Goal: Contribute content

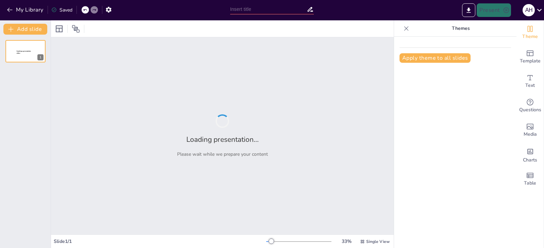
type input "دروس مستفادة من "ابن عضلاتك المالية""
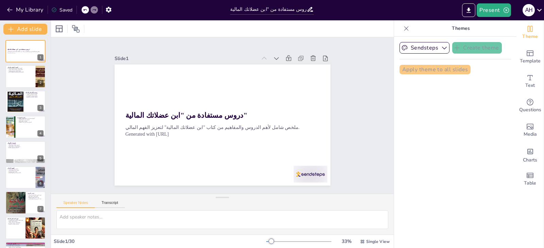
checkbox input "true"
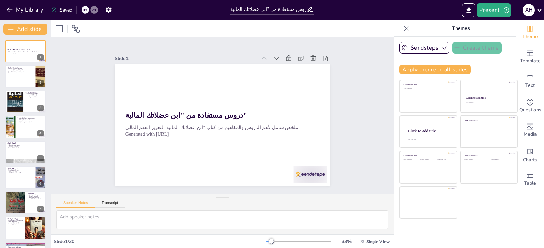
checkbox input "true"
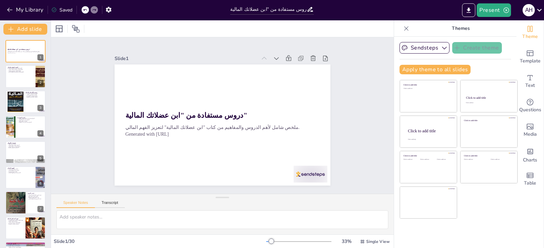
checkbox input "true"
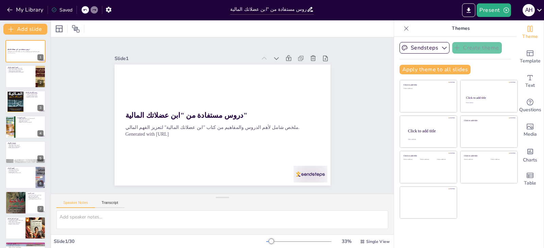
checkbox input "true"
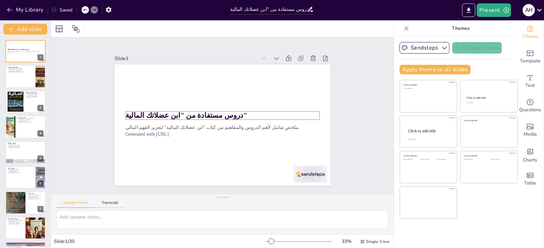
checkbox input "true"
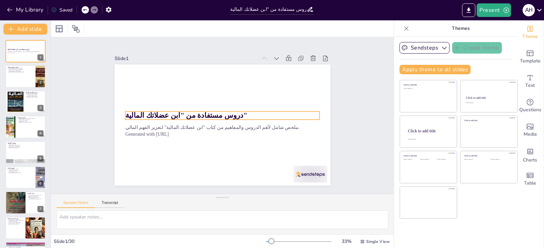
checkbox input "true"
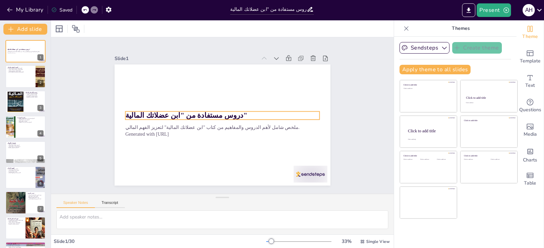
checkbox input "true"
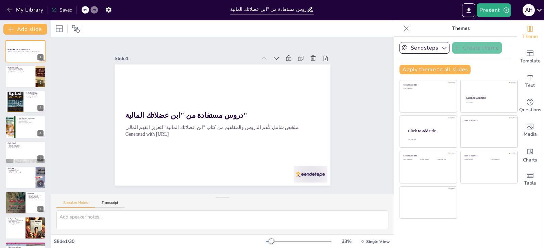
checkbox input "true"
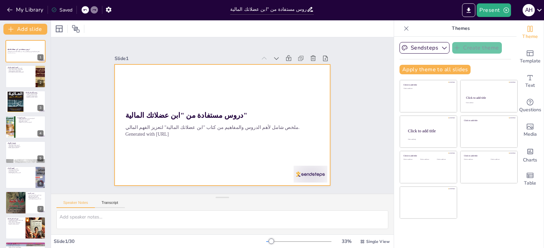
checkbox input "true"
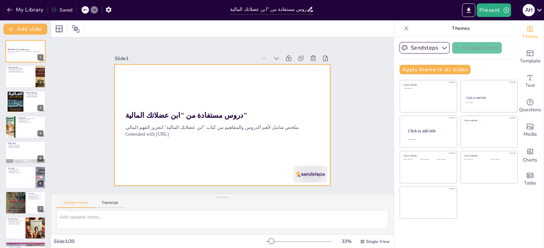
checkbox input "true"
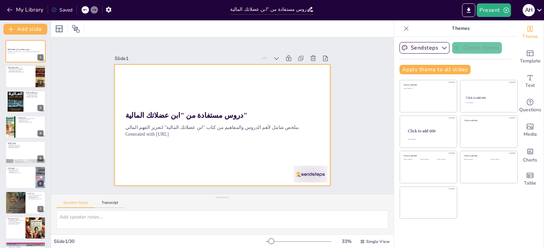
checkbox input "true"
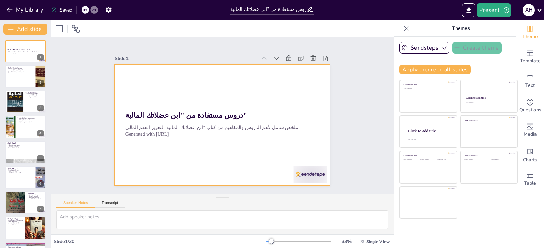
checkbox input "true"
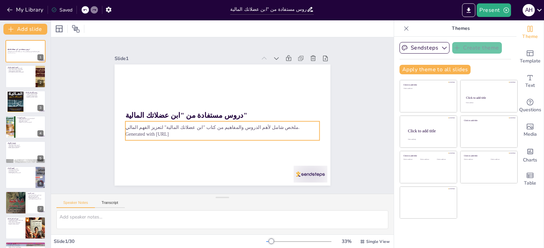
checkbox input "true"
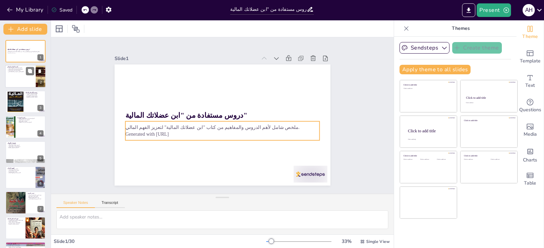
checkbox input "true"
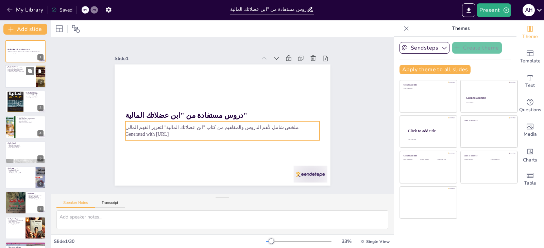
checkbox input "true"
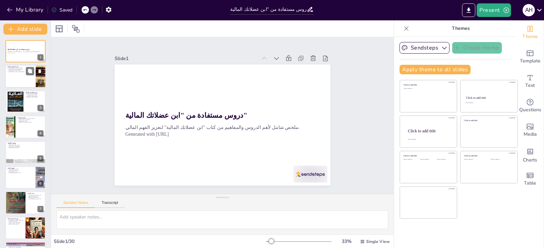
click at [12, 73] on div at bounding box center [25, 76] width 41 height 23
type textarea "التعليم المالي يمكن أن يحدث فرقًا كبيرًا في كيفية اتخاذ الأفراد لقراراتهم المال…"
checkbox input "true"
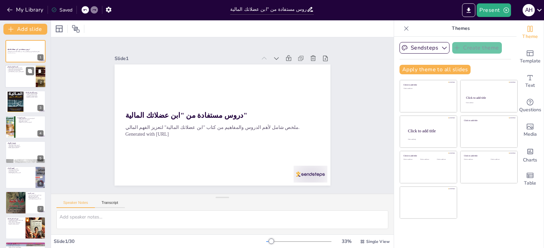
checkbox input "true"
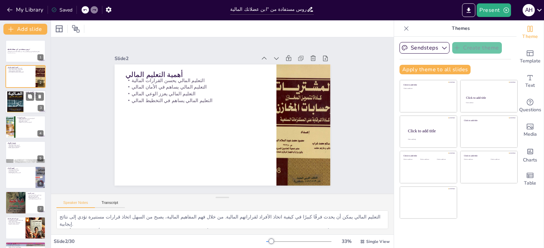
checkbox input "true"
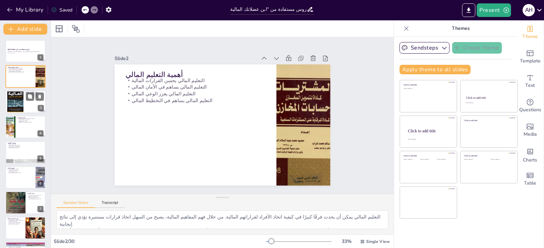
checkbox input "true"
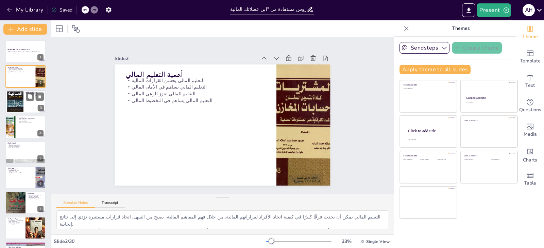
click at [21, 97] on div at bounding box center [15, 101] width 16 height 23
type textarea "الأهداف المالية تلعب دورًا حيويًا في توجيه الأفراد نحو اتخاذ قرارات مالية مدروس…"
checkbox input "true"
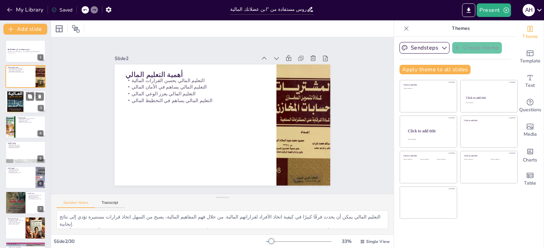
checkbox input "true"
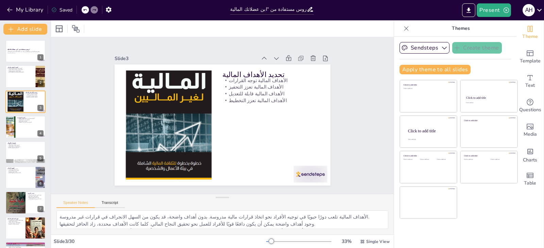
checkbox input "true"
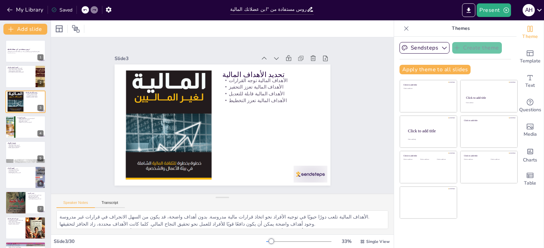
checkbox input "true"
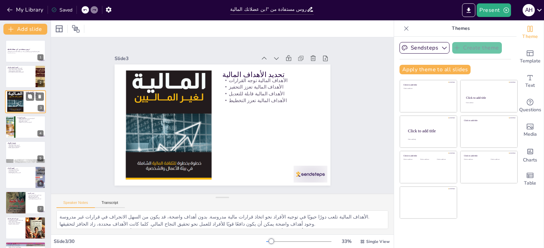
checkbox input "true"
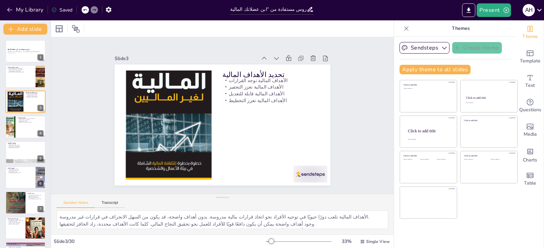
checkbox input "true"
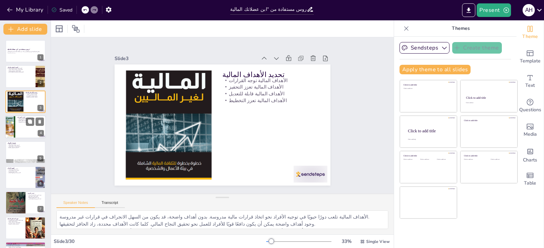
checkbox input "true"
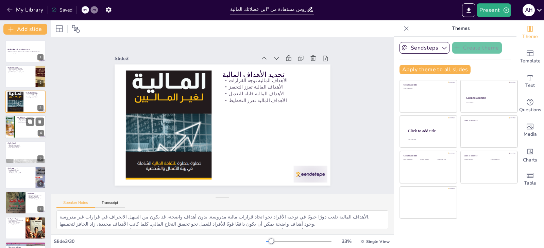
click at [34, 125] on div at bounding box center [35, 122] width 18 height 8
type textarea "الاستقرار المالي هو هدف يسعى إليه الجميع. إدارة الميزانية بشكل جيد يمكن أن تساع…"
checkbox input "true"
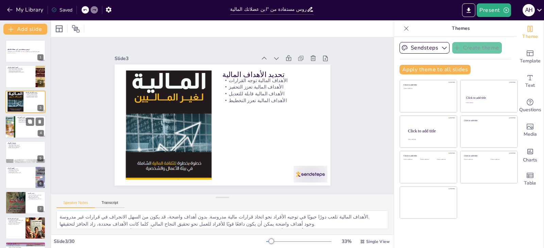
checkbox input "true"
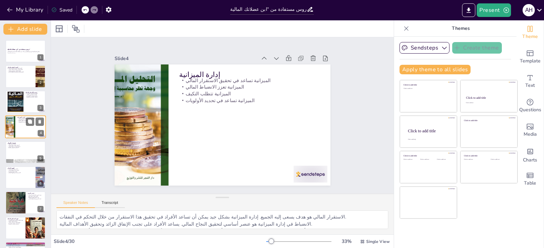
checkbox input "true"
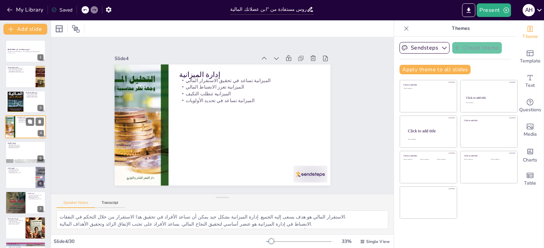
checkbox input "true"
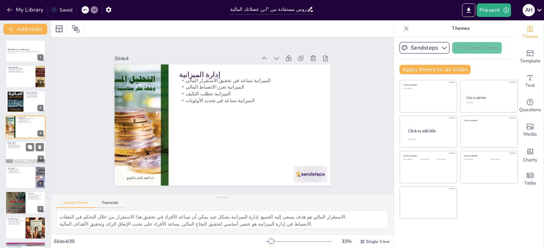
checkbox input "true"
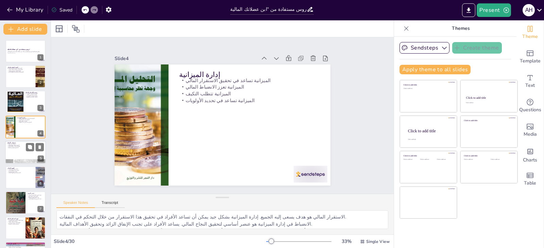
checkbox input "true"
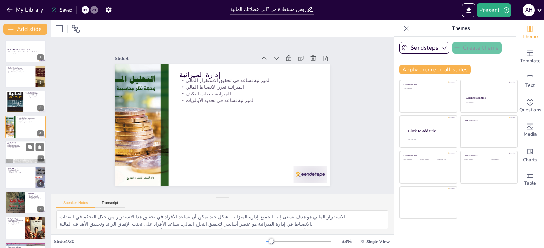
checkbox input "true"
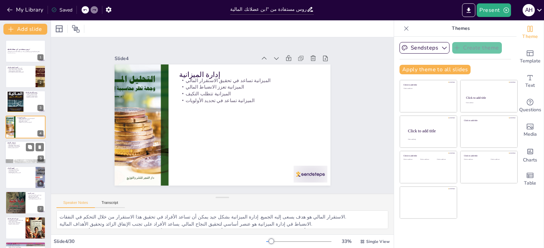
click at [21, 147] on p "الاستثمار يحتاج إلى تخطيط" at bounding box center [25, 147] width 37 height 1
type textarea "الاستثمار هو وسيلة فعالة لزيادة الثروة. من خلال استثمار الأموال بشكل صحيح، يمكن…"
checkbox input "true"
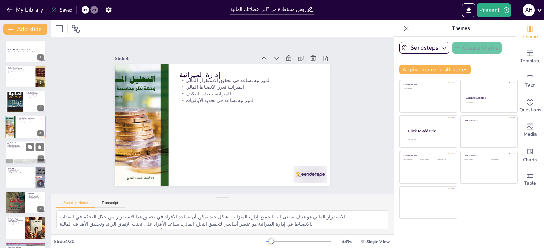
checkbox input "true"
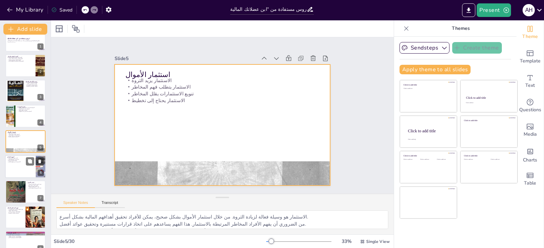
checkbox input "true"
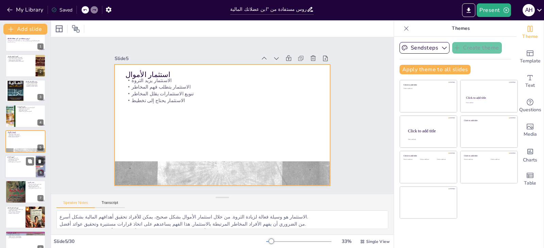
checkbox input "true"
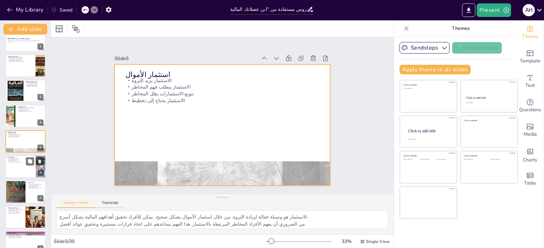
checkbox input "true"
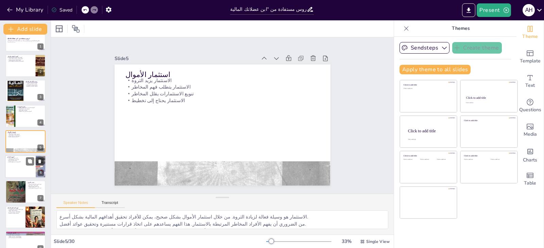
click at [18, 159] on p "الادخار يعزز التخطيط المالي" at bounding box center [20, 159] width 27 height 1
type textarea "الادخار هو وسيلة فعالة لضمان الأمان المالي. يساعد الأفراد في مواجهة الأزمات وال…"
checkbox input "true"
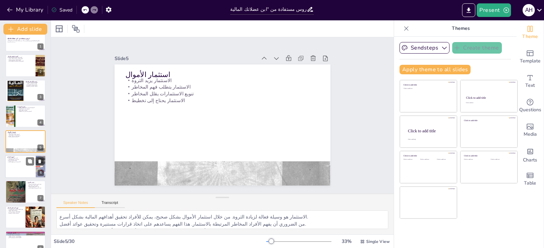
checkbox input "true"
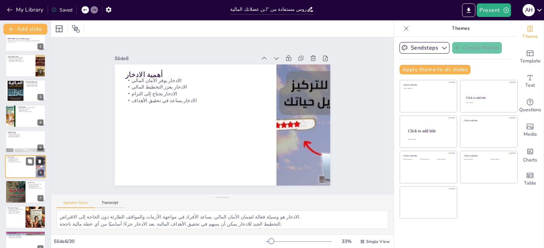
scroll to position [36, 0]
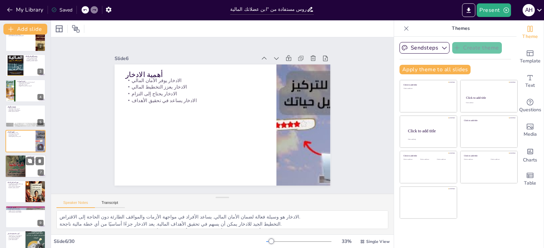
checkbox input "true"
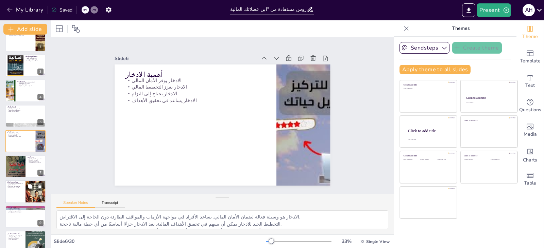
checkbox input "true"
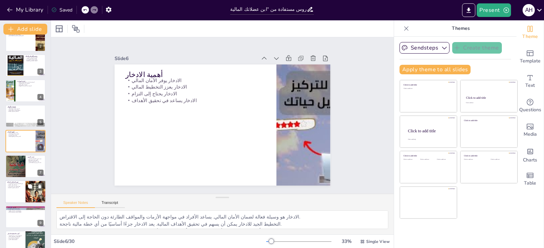
click at [18, 182] on p "فهم المخاطر المالية" at bounding box center [15, 182] width 16 height 2
type textarea "فهم المخاطر المالية يمكن أن يساعد الأفراد في اتخاذ قرارات استثمارية مدروسة. هذا…"
checkbox input "true"
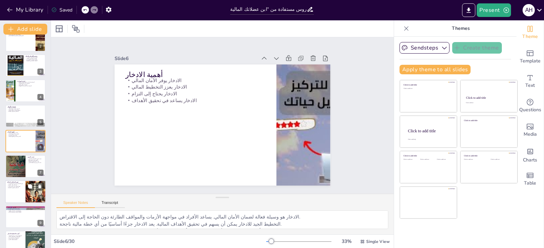
checkbox input "true"
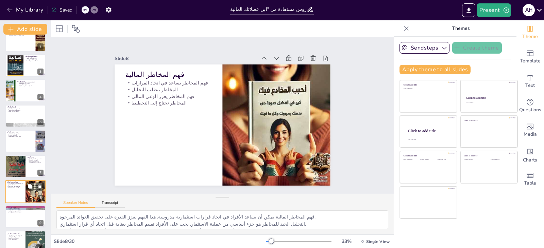
checkbox input "true"
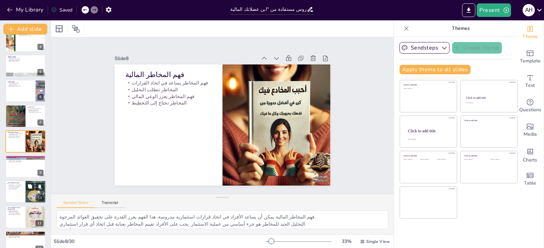
click at [18, 190] on p "التخطيط يتطلب الالتزام" at bounding box center [15, 189] width 16 height 1
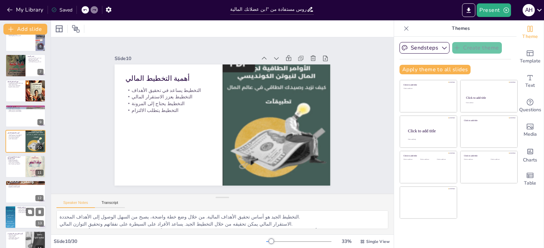
click at [15, 211] on div at bounding box center [10, 217] width 31 height 23
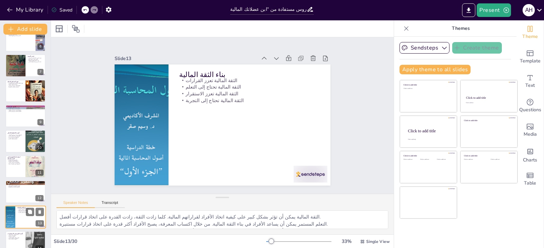
scroll to position [213, 0]
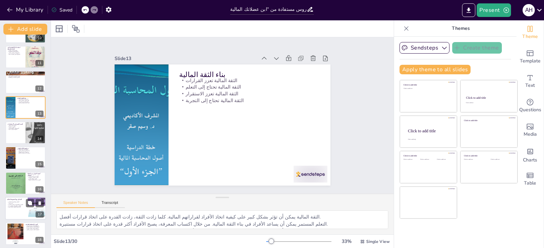
click at [17, 214] on div at bounding box center [25, 208] width 41 height 23
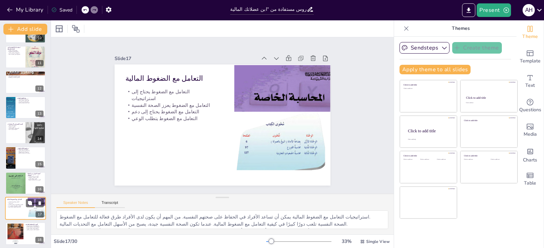
scroll to position [314, 0]
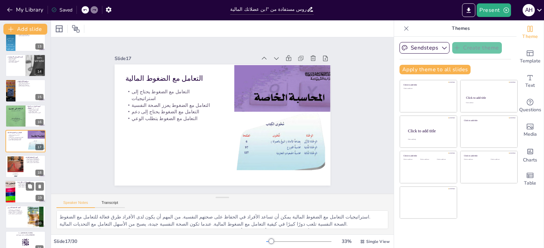
click at [14, 182] on div at bounding box center [10, 191] width 16 height 23
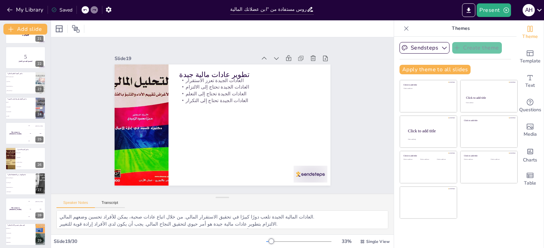
scroll to position [552, 0]
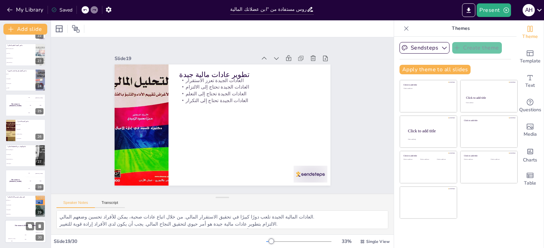
click at [14, 227] on h4 "The winner is [PERSON_NAME]" at bounding box center [25, 226] width 41 height 2
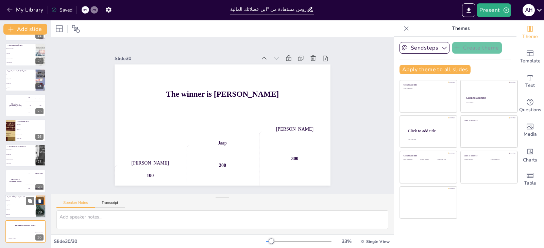
click at [19, 213] on li "عدم التخطيط" at bounding box center [20, 214] width 31 height 5
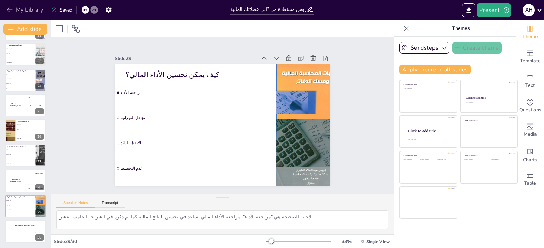
click at [8, 10] on icon "button" at bounding box center [9, 10] width 5 height 4
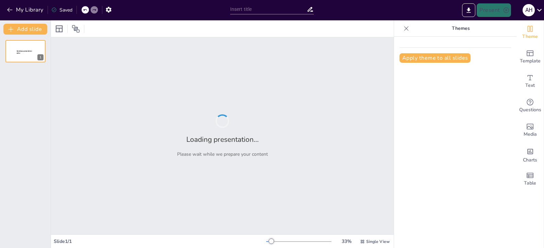
type input "New Sendsteps"
type input "Empowering Financial Literacy: Building a Foundation for Future Success"
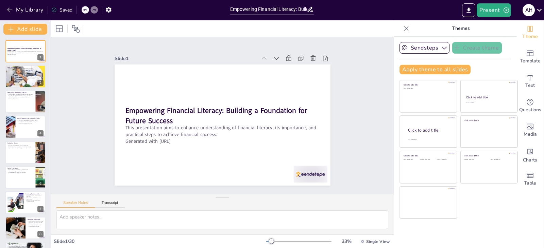
checkbox input "true"
